Goal: Task Accomplishment & Management: Complete application form

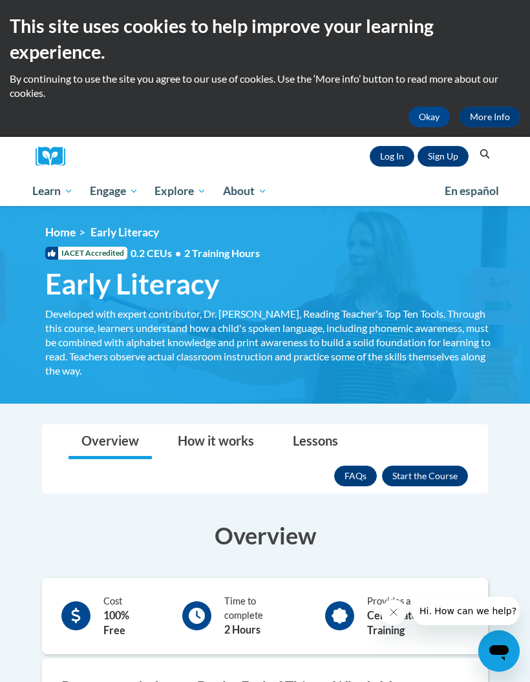
click at [409, 480] on button "Enroll" at bounding box center [425, 476] width 86 height 21
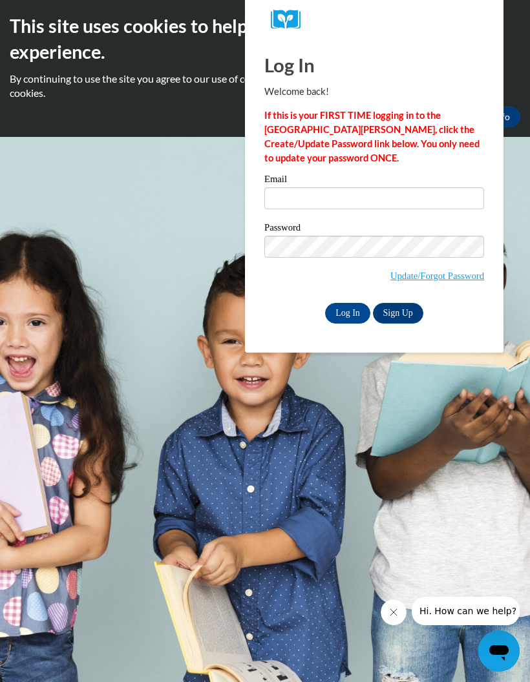
click at [405, 278] on link "Update/Forgot Password" at bounding box center [437, 276] width 94 height 10
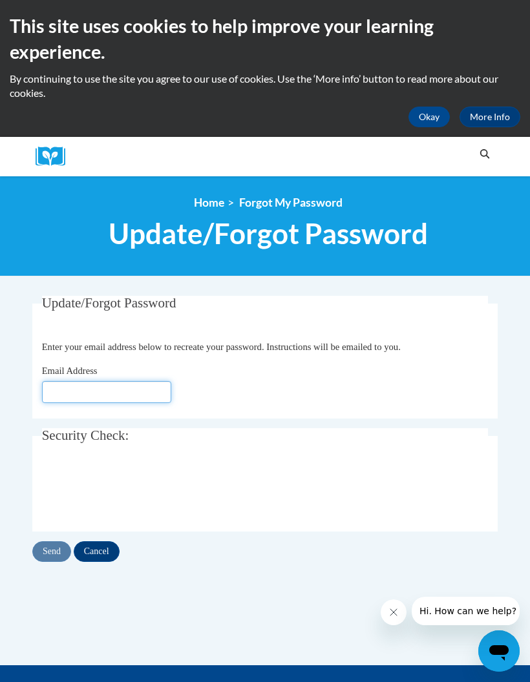
click at [107, 392] on input "Email Address" at bounding box center [106, 392] width 129 height 22
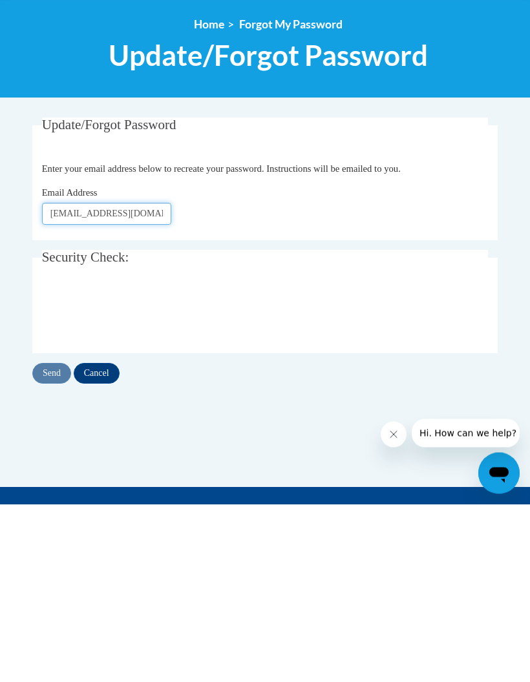
type input "[EMAIL_ADDRESS][DOMAIN_NAME]"
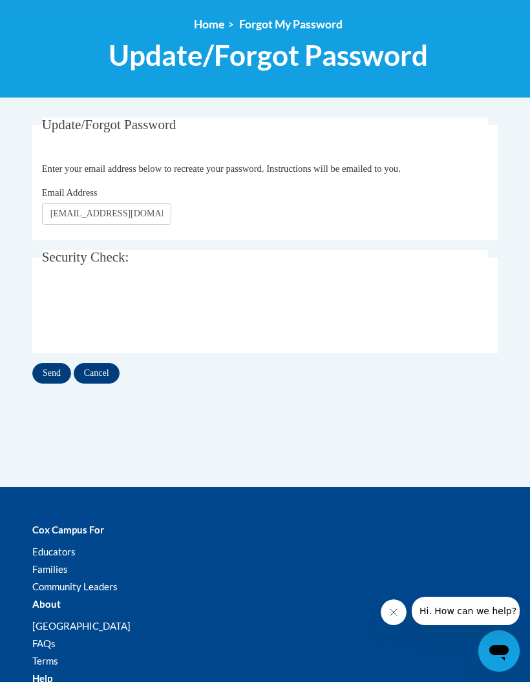
click at [47, 375] on input "Send" at bounding box center [51, 373] width 39 height 21
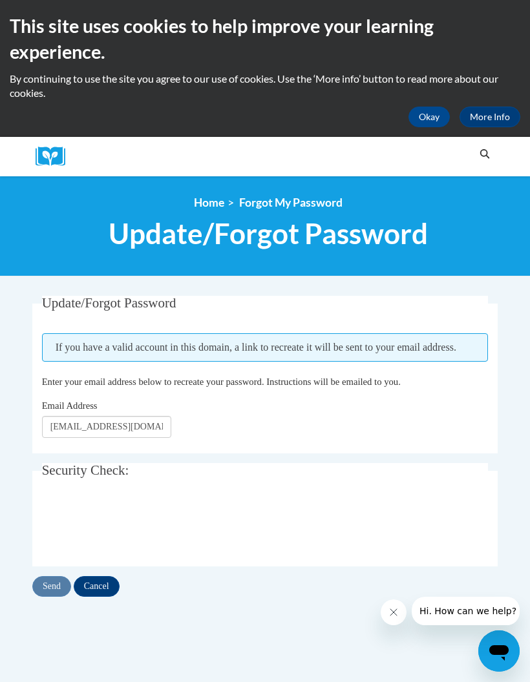
click at [64, 160] on img at bounding box center [55, 157] width 39 height 20
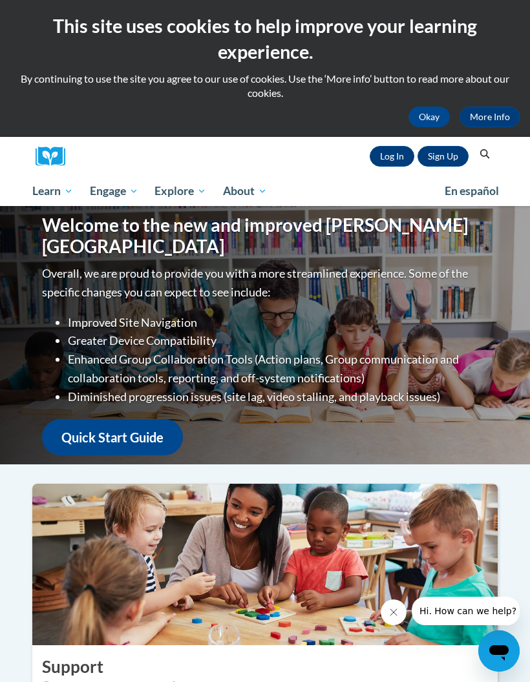
click at [434, 156] on link "Sign Up" at bounding box center [442, 156] width 51 height 21
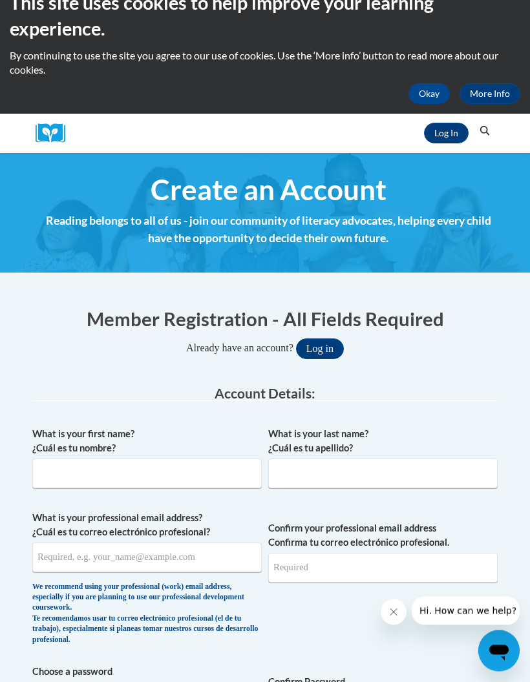
scroll to position [23, 0]
click at [229, 476] on input "What is your first name? ¿Cuál es tu nombre?" at bounding box center [146, 474] width 229 height 30
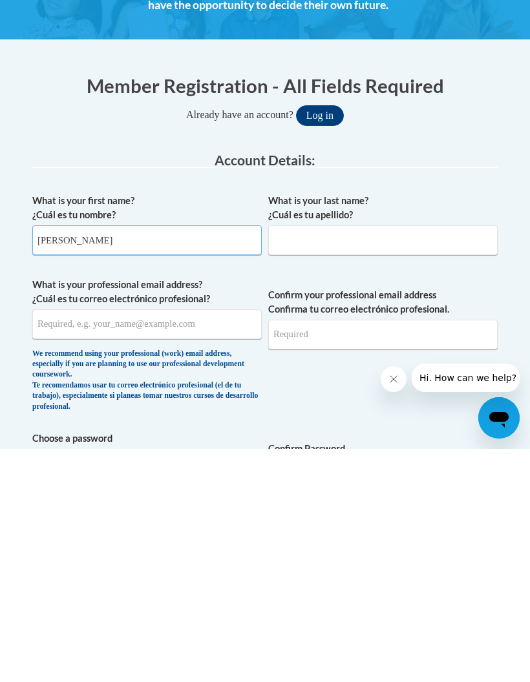
type input "Lani"
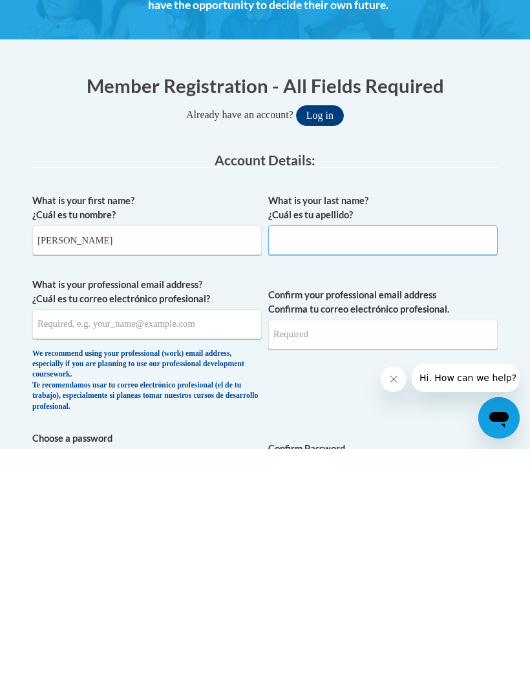
click at [423, 459] on input "What is your last name? ¿Cuál es tu apellido?" at bounding box center [382, 474] width 229 height 30
type input "Browm"
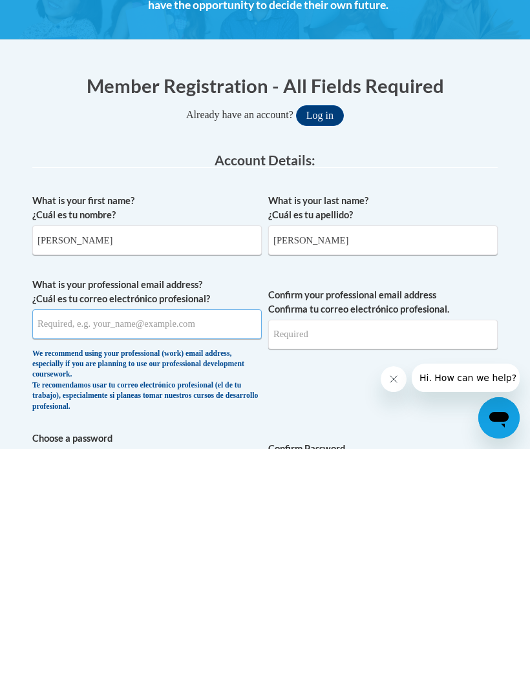
click at [45, 543] on input "What is your professional email address? ¿Cuál es tu correo electrónico profesi…" at bounding box center [146, 558] width 229 height 30
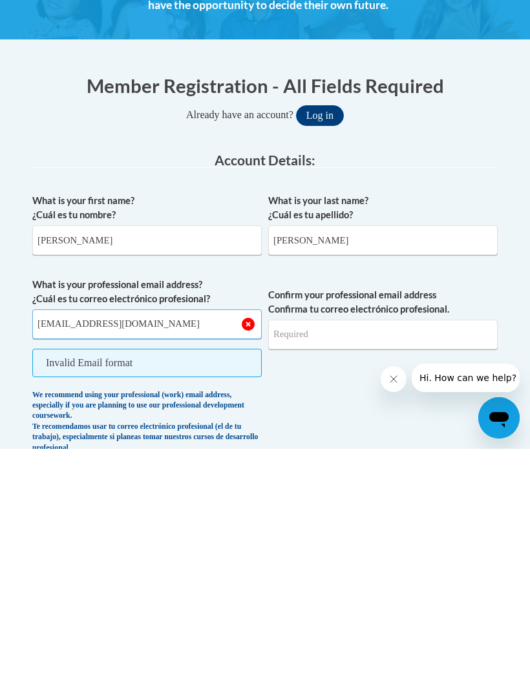
type input "lbrow327@students.kennesaw.edu"
click at [419, 553] on input "Confirm your professional email address Confirma tu correo electrónico profesio…" at bounding box center [382, 568] width 229 height 30
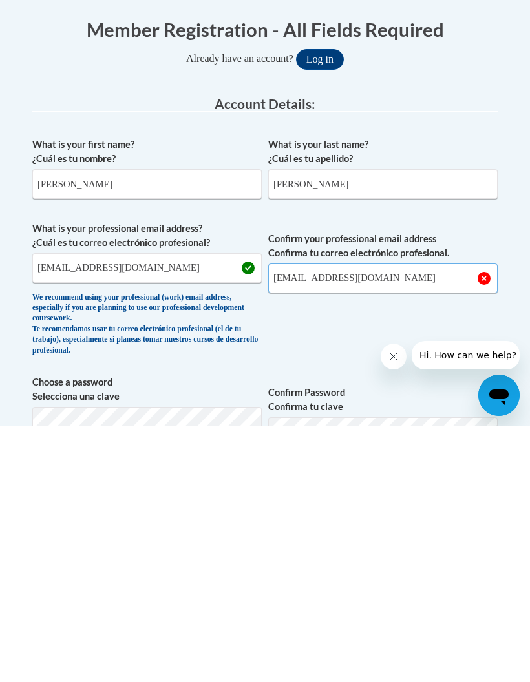
scroll to position [59, 0]
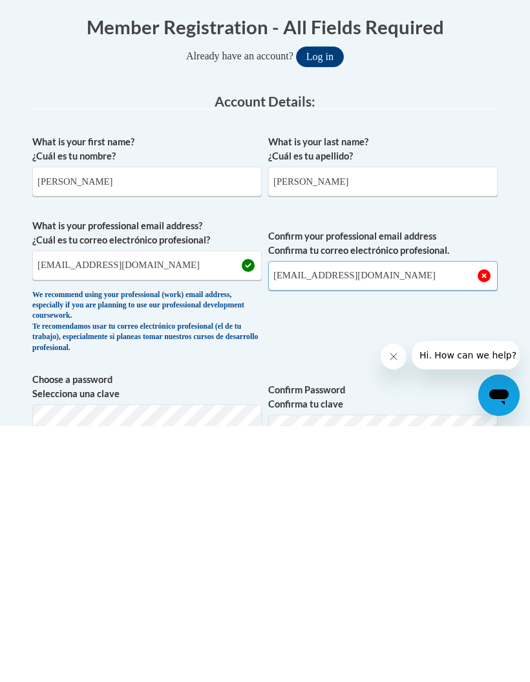
type input "lbrow327@students.kennesaw.edu"
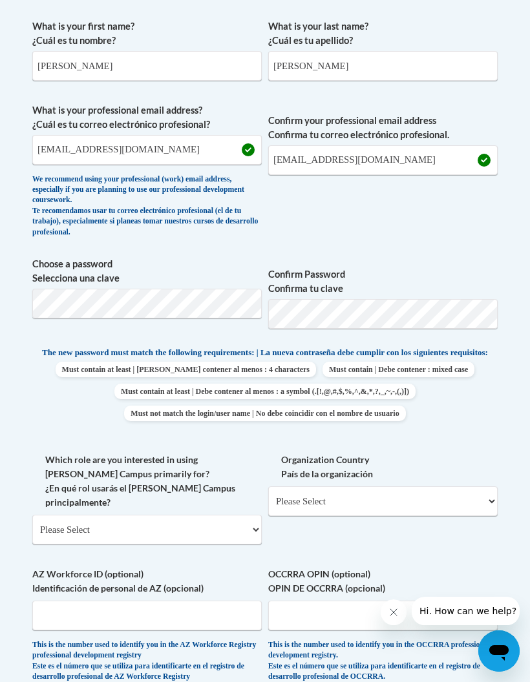
scroll to position [430, 0]
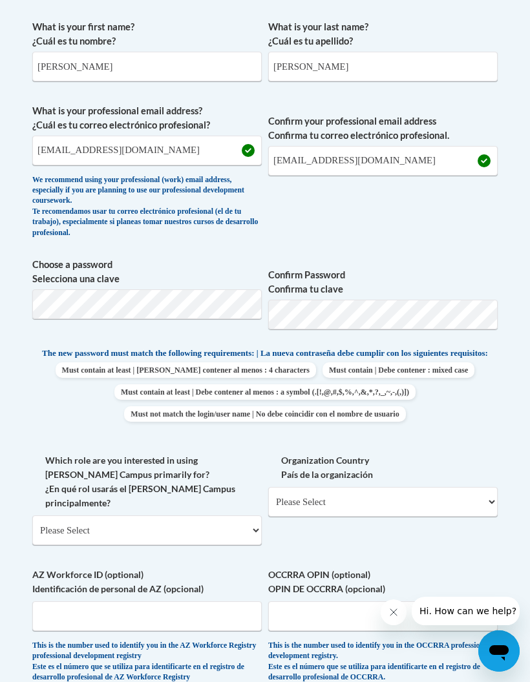
click at [62, 516] on select "Please Select College/University | Colegio/Universidad Community/Nonprofit Part…" at bounding box center [146, 531] width 229 height 30
select select "5a18ea06-2b54-4451-96f2-d152daf9eac5"
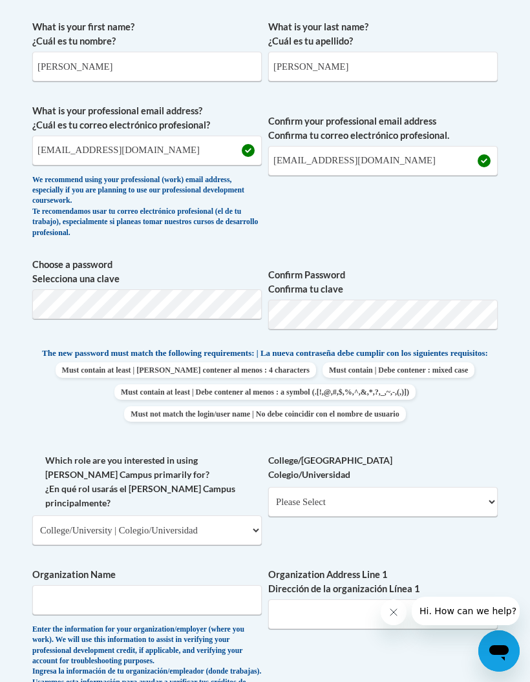
click at [310, 494] on select "Please Select College/University Staff | Empleado universitario College/Univers…" at bounding box center [382, 502] width 229 height 30
select select "99b32b07-cffc-426c-8bf6-0cd77760d84b"
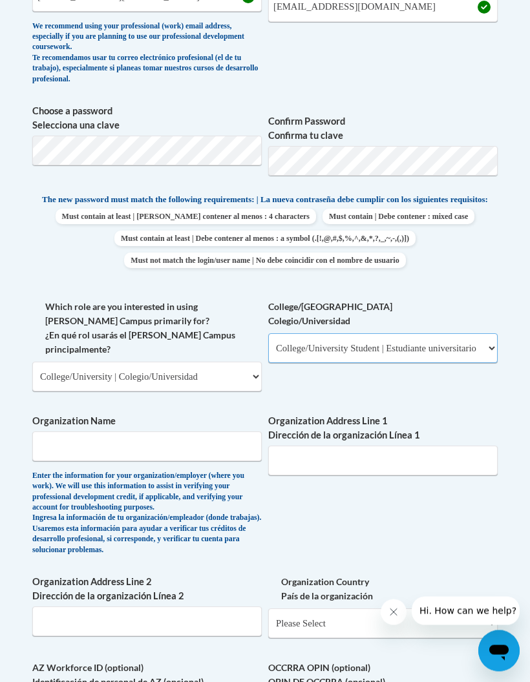
scroll to position [584, 0]
click at [105, 432] on input "Organization Name" at bounding box center [146, 447] width 229 height 30
click at [121, 432] on input "Kennesaw State Umiveristy" at bounding box center [146, 447] width 229 height 30
click at [120, 432] on input "Kennesaw State Umiveristy" at bounding box center [146, 447] width 229 height 30
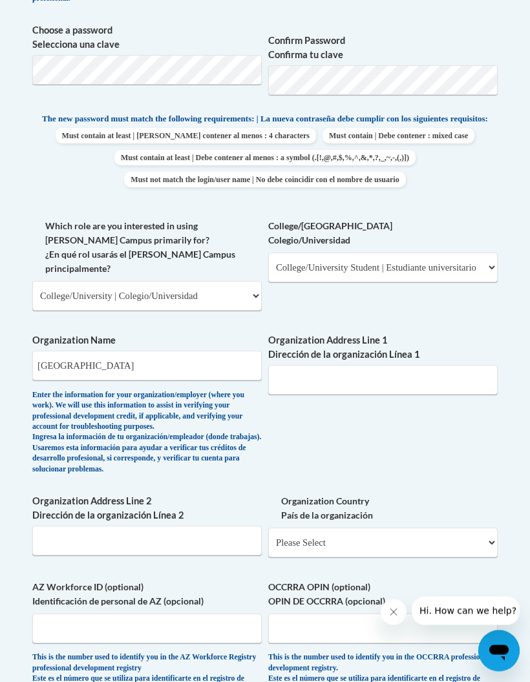
scroll to position [665, 0]
type input "Kennesaw State University"
click at [366, 528] on select "Please Select United States | Estados Unidos Outside of the United States | Fue…" at bounding box center [382, 543] width 229 height 30
select select "ad49bcad-a171-4b2e-b99c-48b446064914"
select select
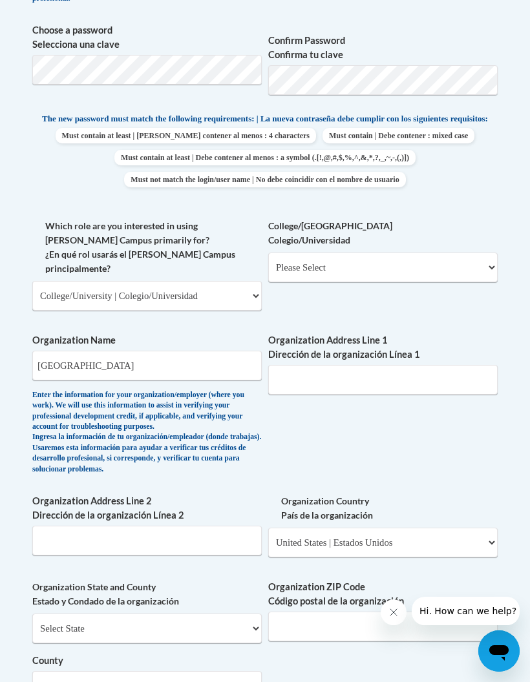
click at [213, 614] on select "Select State Alabama Alaska Arizona Arkansas California Colorado Connecticut De…" at bounding box center [146, 629] width 229 height 30
select select "Georgia"
click at [120, 671] on select "County" at bounding box center [146, 686] width 229 height 30
select select "Cobb"
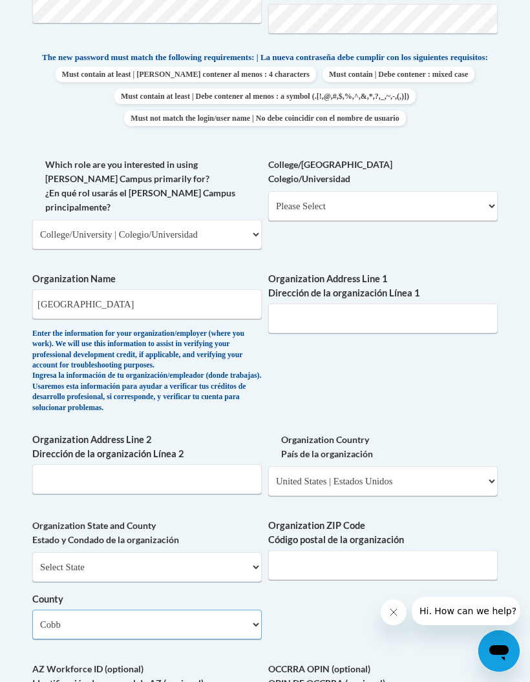
scroll to position [837, 0]
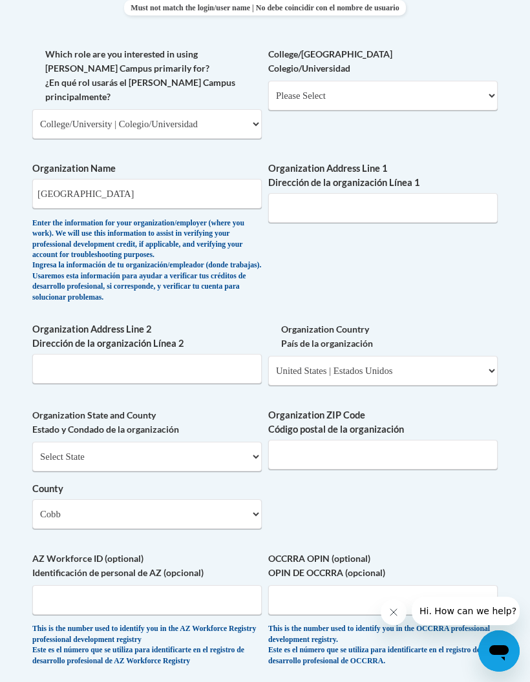
click at [292, 98] on select "Please Select College/University Staff | Empleado universitario College/Univers…" at bounding box center [382, 96] width 229 height 30
select select "99b32b07-cffc-426c-8bf6-0cd77760d84b"
select select "null"
click at [330, 193] on input "Organization Address Line 1 Dirección de la organización Línea 1" at bounding box center [382, 208] width 229 height 30
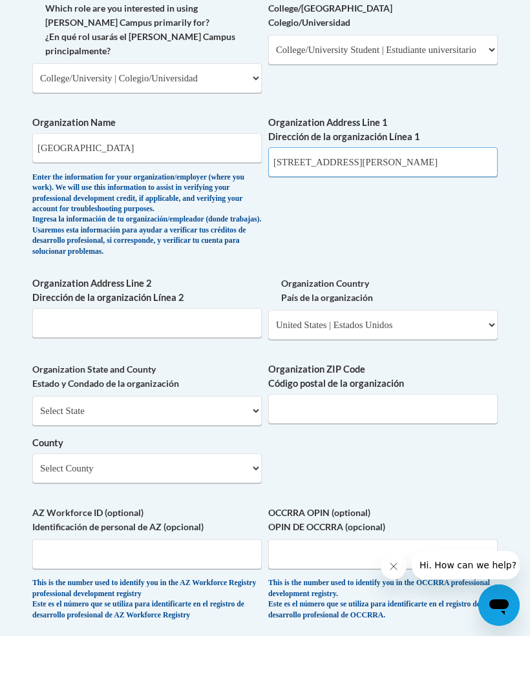
type input "1000 Chastain Rd"
click at [204, 442] on select "Select State Alabama Alaska Arizona Arkansas California Colorado Connecticut De…" at bounding box center [146, 457] width 229 height 30
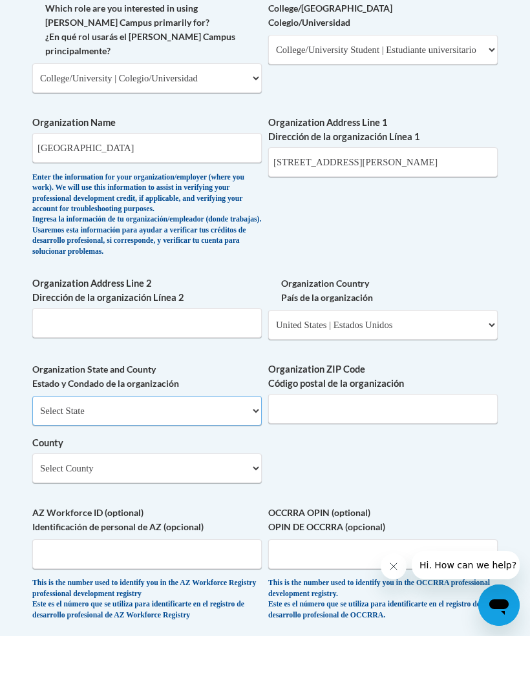
scroll to position [883, 0]
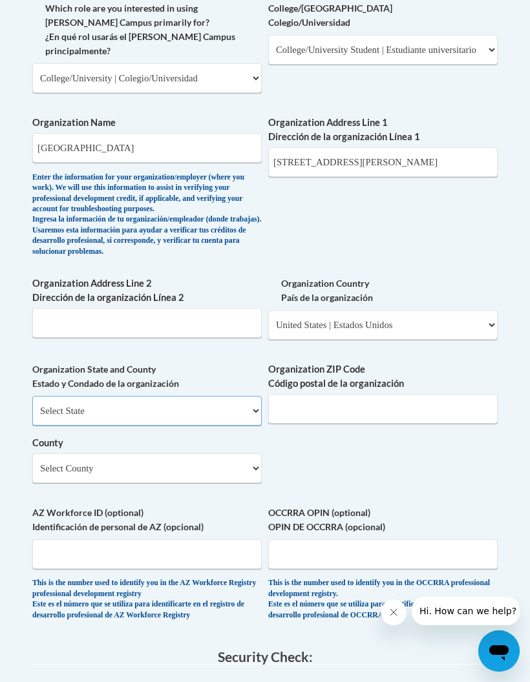
select select "Georgia"
click at [200, 436] on label "County" at bounding box center [146, 443] width 229 height 14
click at [200, 454] on select "Select County Appling Atkinson Bacon Baker Baldwin Banks Barrow Bartow Ben Hill…" at bounding box center [146, 469] width 229 height 30
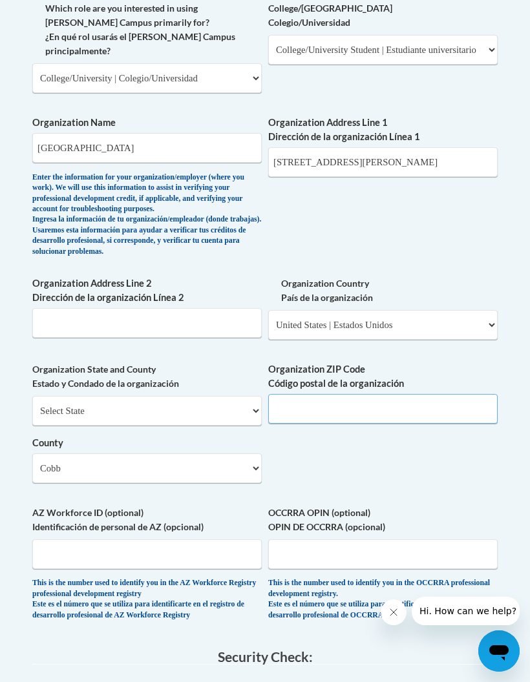
click at [418, 394] on input "Organization ZIP Code Código postal de la organización" at bounding box center [382, 409] width 229 height 30
type input "2"
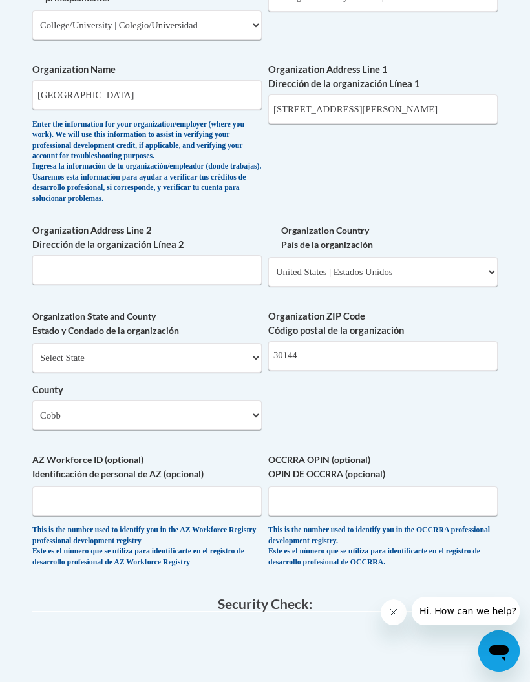
type input "30144"
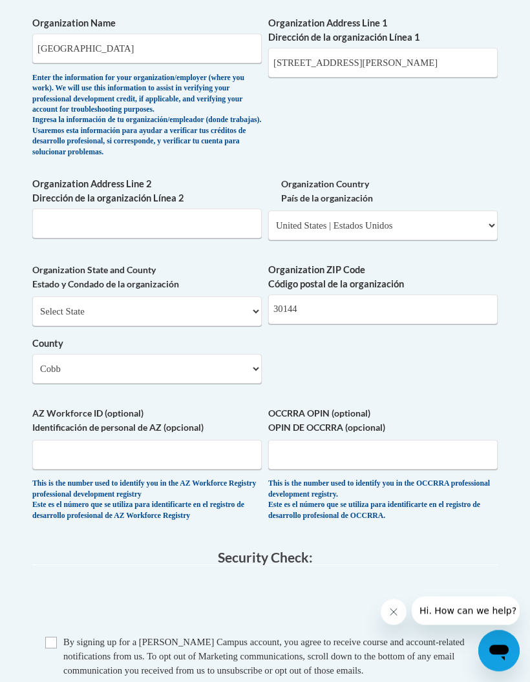
scroll to position [1063, 0]
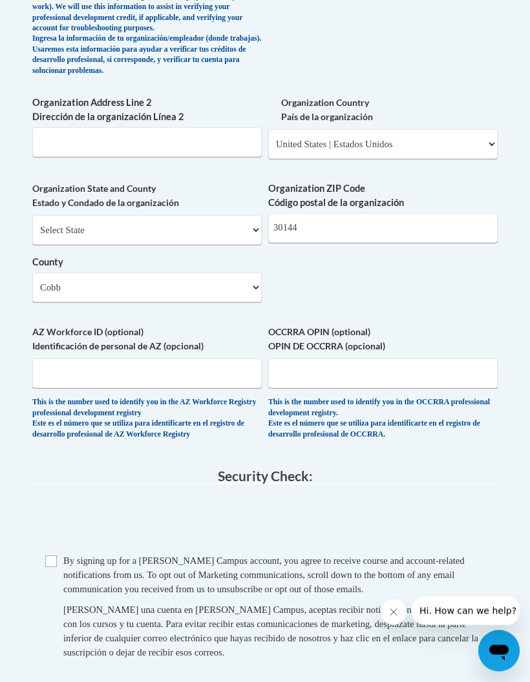
click at [63, 554] on span "Checkbox By signing up for a Cox Campus account, you agree to receive course an…" at bounding box center [264, 613] width 439 height 119
click at [46, 556] on input "Checkbox" at bounding box center [51, 562] width 12 height 12
checkbox input "true"
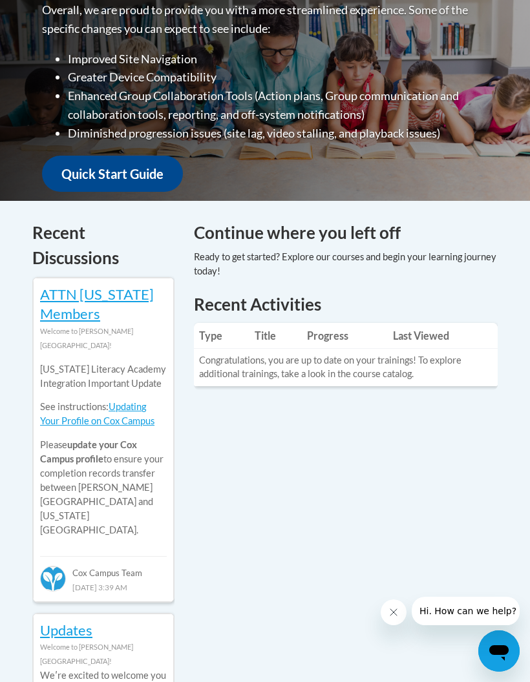
scroll to position [419, 0]
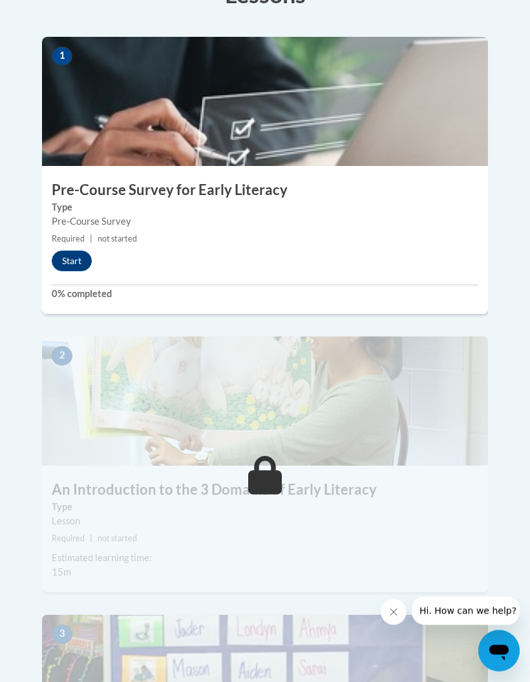
scroll to position [420, 0]
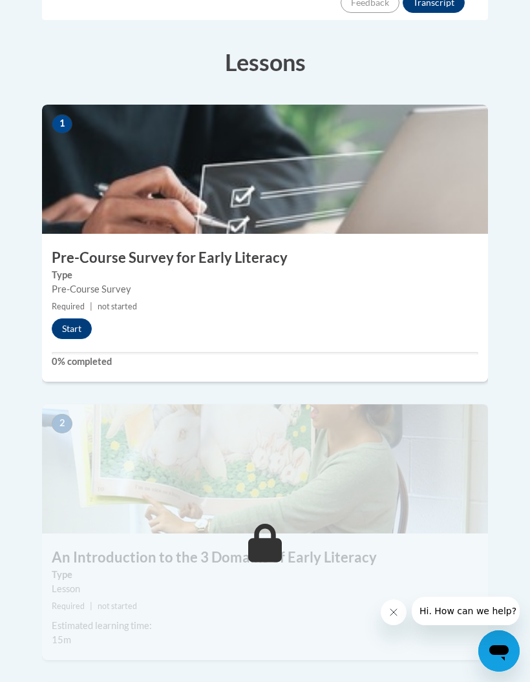
click at [79, 319] on button "Start" at bounding box center [72, 329] width 40 height 21
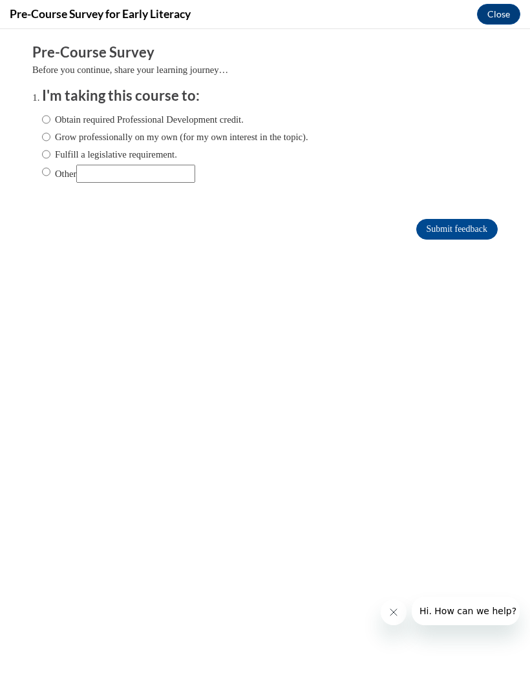
scroll to position [0, 0]
click at [54, 112] on label "Obtain required Professional Development credit." at bounding box center [143, 119] width 202 height 14
click at [50, 112] on input "Obtain required Professional Development credit." at bounding box center [46, 119] width 8 height 14
radio input "true"
click at [449, 234] on input "Submit feedback" at bounding box center [456, 229] width 81 height 21
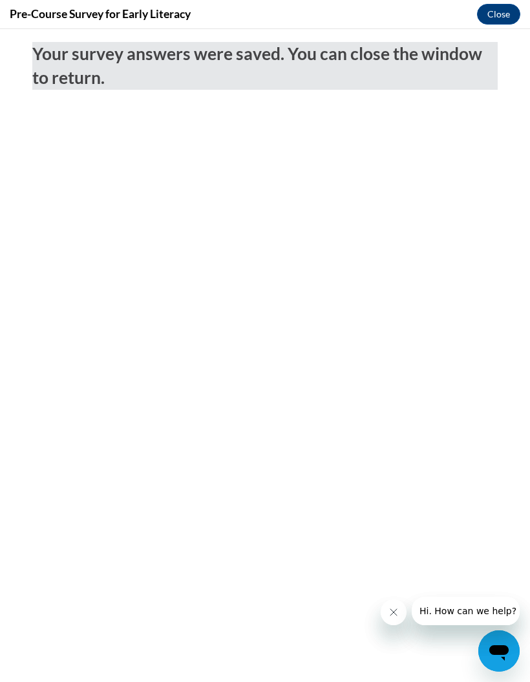
click at [493, 14] on button "Close" at bounding box center [498, 14] width 43 height 21
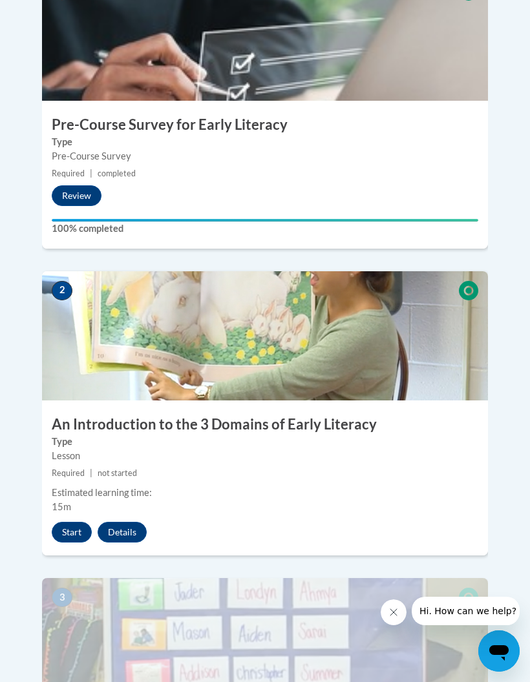
scroll to position [551, 0]
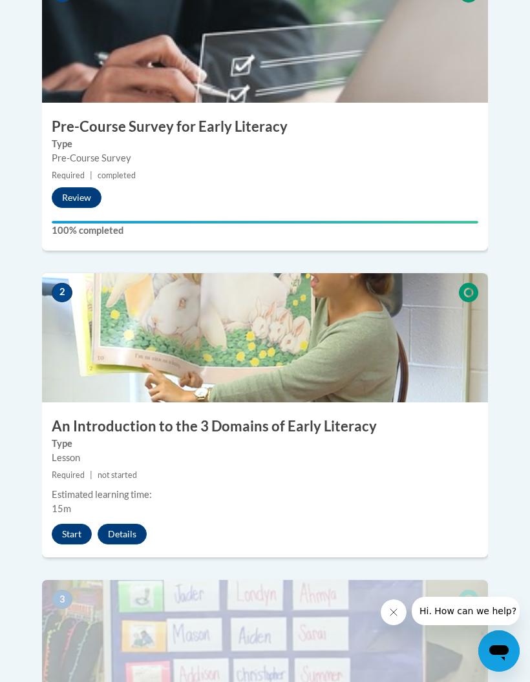
click at [60, 524] on button "Start" at bounding box center [72, 534] width 40 height 21
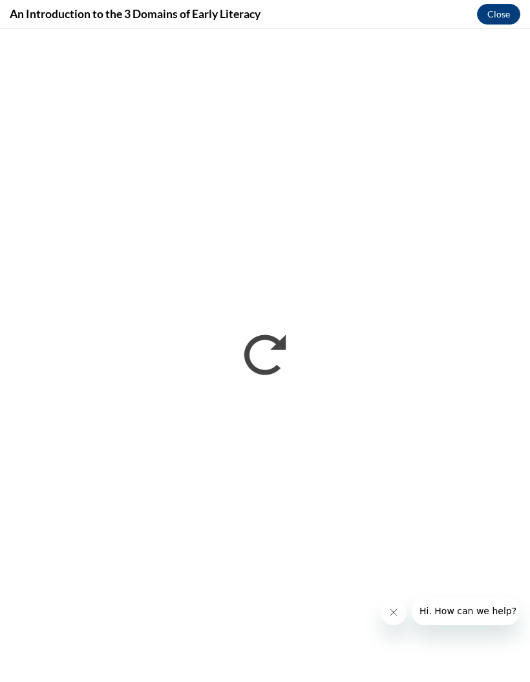
scroll to position [0, 0]
click at [395, 608] on icon "Close message from company" at bounding box center [393, 612] width 10 height 10
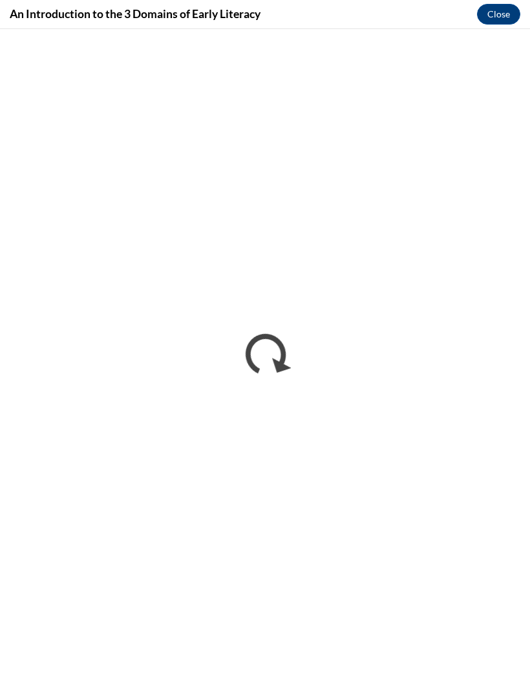
scroll to position [603, 0]
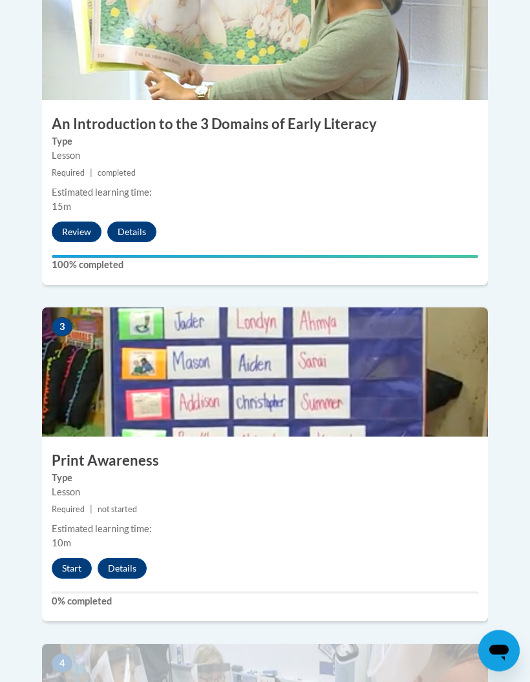
scroll to position [856, 0]
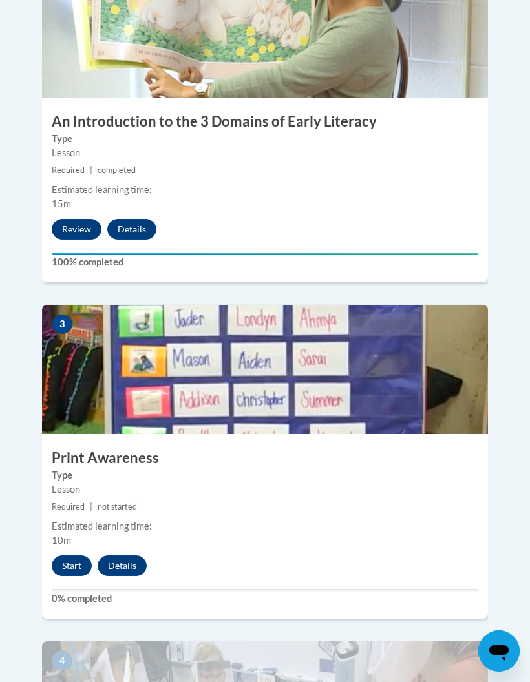
click at [73, 556] on button "Start" at bounding box center [72, 566] width 40 height 21
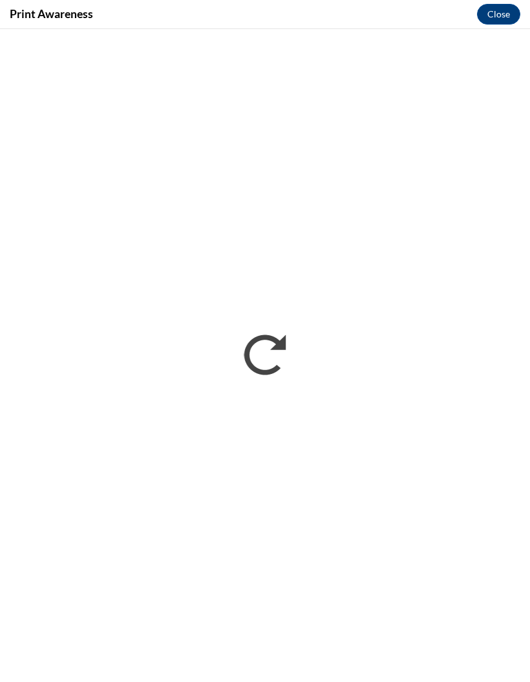
scroll to position [908, 0]
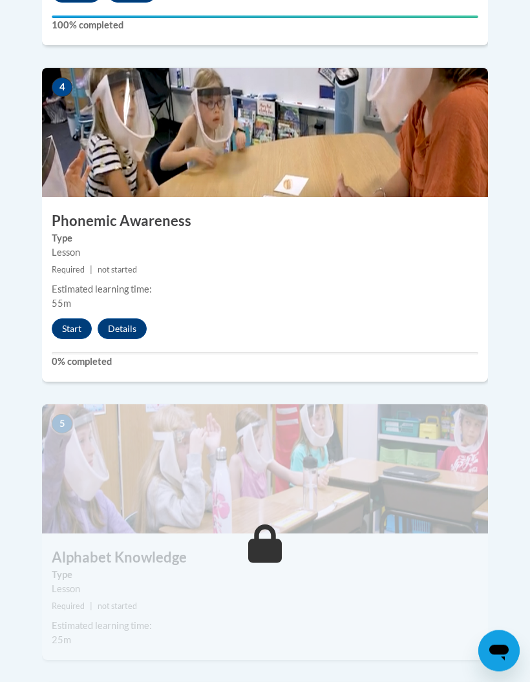
scroll to position [1430, 0]
click at [65, 319] on button "Start" at bounding box center [72, 329] width 40 height 21
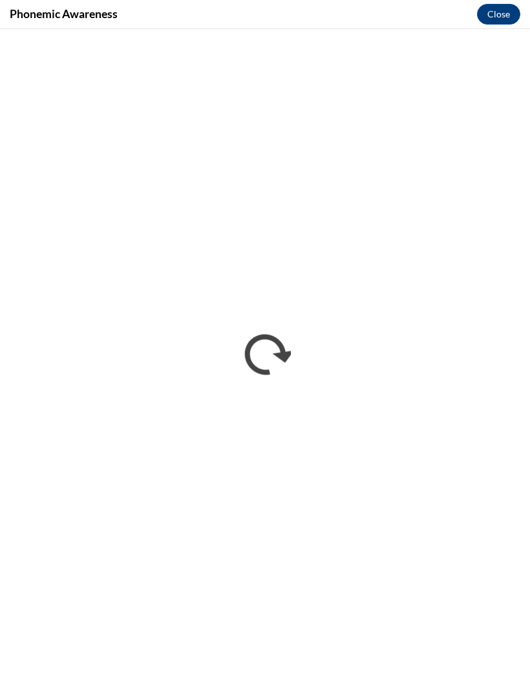
scroll to position [0, 0]
